Goal: Book appointment/travel/reservation

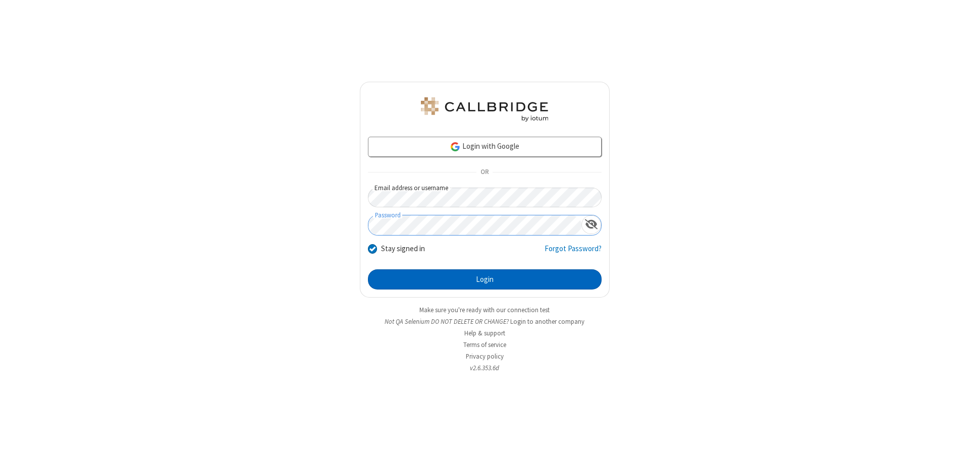
click at [485, 280] on button "Login" at bounding box center [485, 280] width 234 height 20
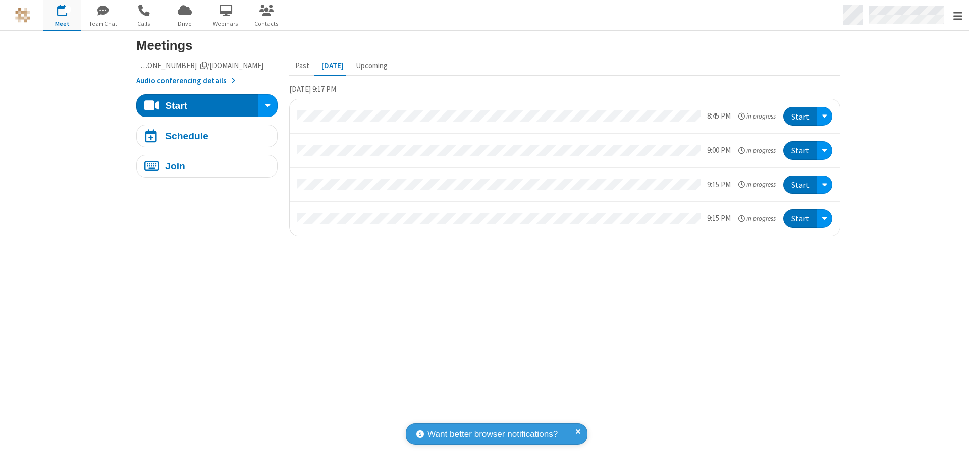
click at [958, 16] on span "Open menu" at bounding box center [958, 16] width 9 height 10
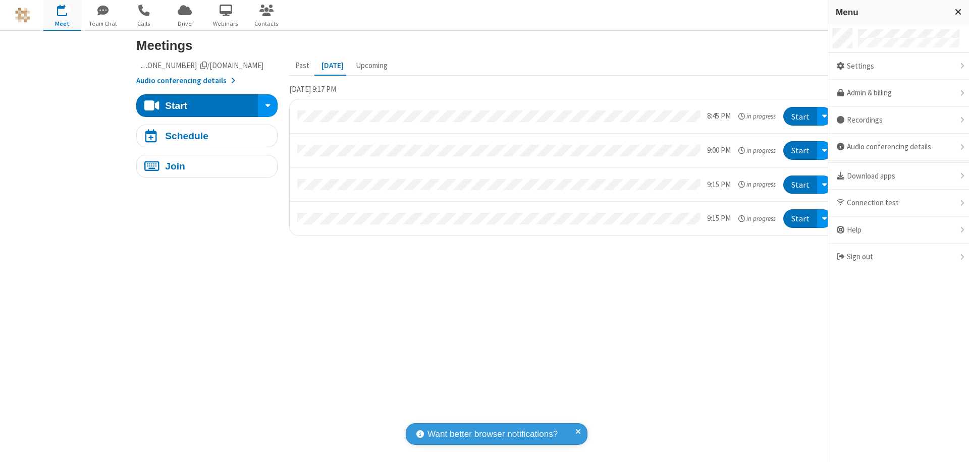
click at [62, 15] on span "button" at bounding box center [62, 10] width 38 height 17
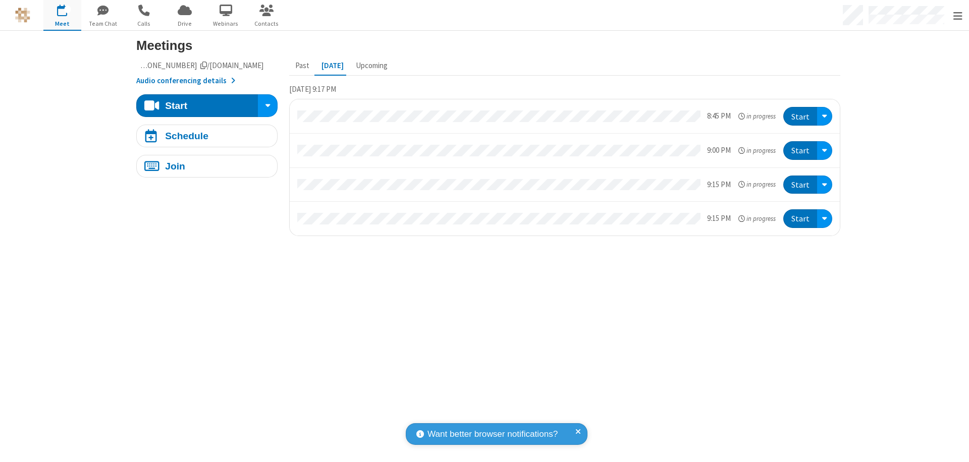
click at [62, 15] on span "button" at bounding box center [62, 10] width 38 height 17
click at [203, 136] on div "Schedule" at bounding box center [186, 136] width 43 height 10
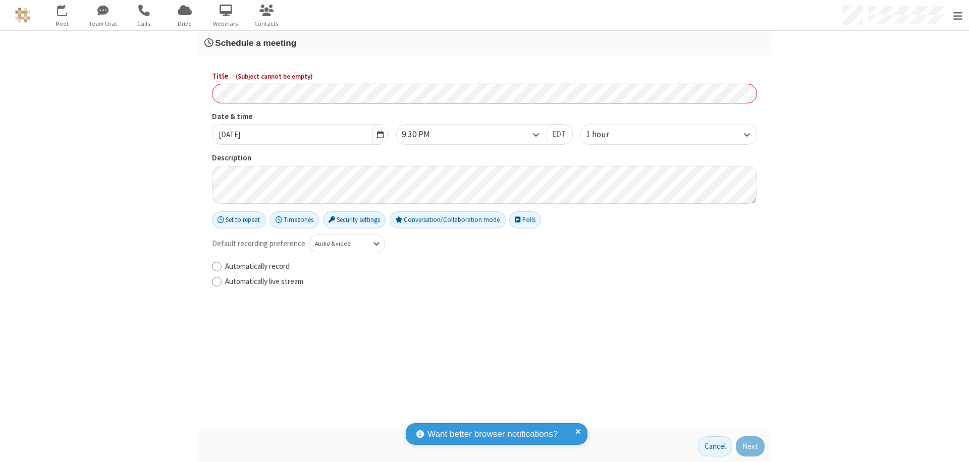
click at [481, 43] on h3 "Schedule a meeting" at bounding box center [484, 43] width 560 height 10
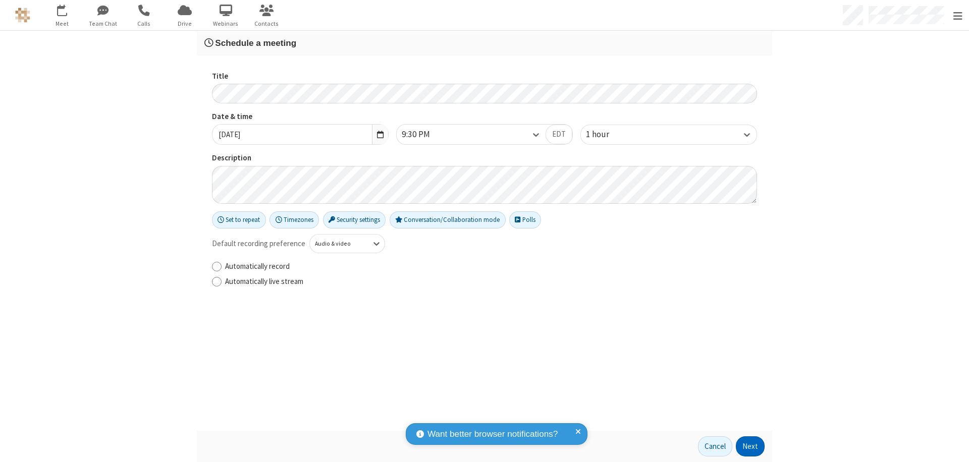
click at [747, 447] on button "Next" at bounding box center [750, 447] width 29 height 20
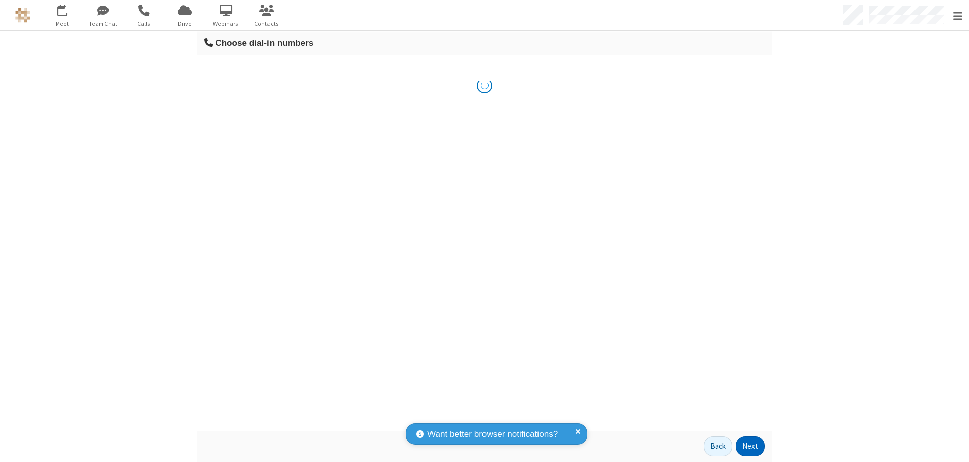
click at [747, 447] on button "Next" at bounding box center [750, 447] width 29 height 20
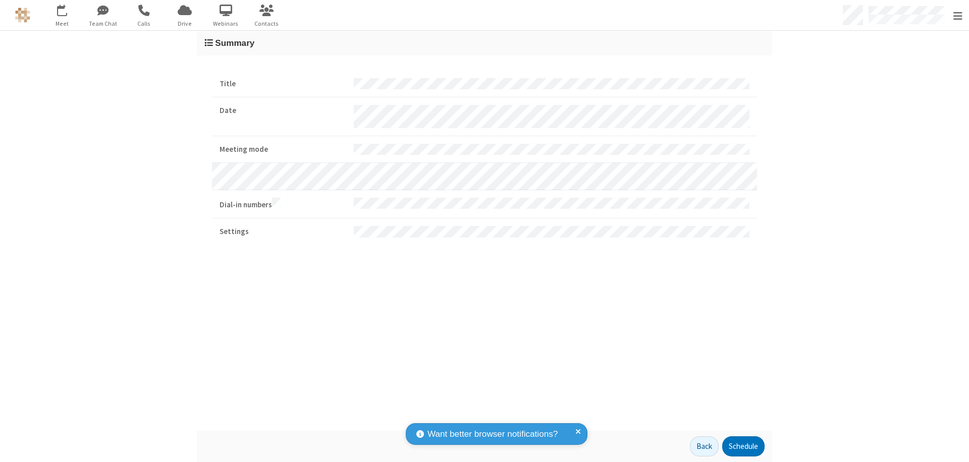
click at [740, 447] on button "Schedule" at bounding box center [743, 447] width 42 height 20
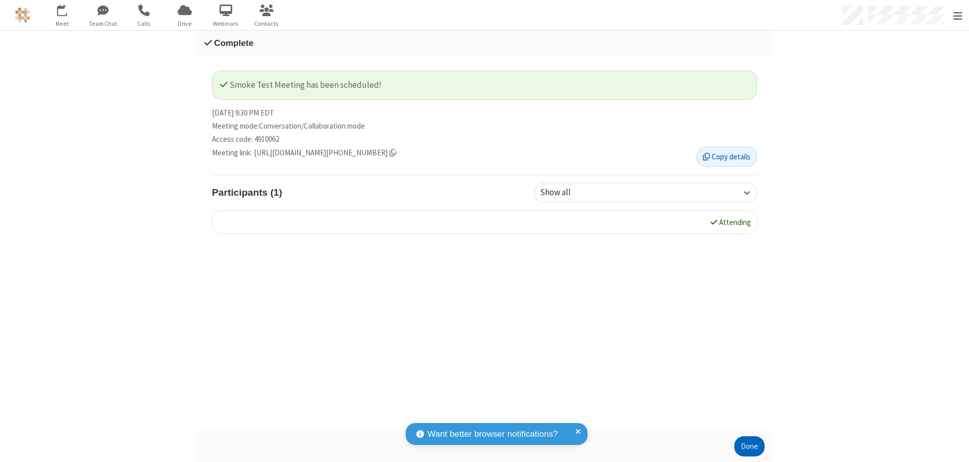
click at [746, 447] on button "Done" at bounding box center [750, 447] width 30 height 20
